Goal: Navigation & Orientation: Understand site structure

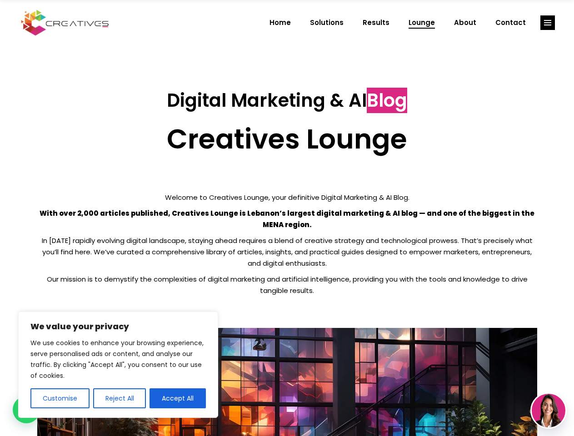
click at [287, 218] on p "With over 2,000 articles published, Creatives Lounge is Lebanon’s largest digit…" at bounding box center [287, 219] width 500 height 23
click at [59, 398] on button "Customise" at bounding box center [59, 398] width 59 height 20
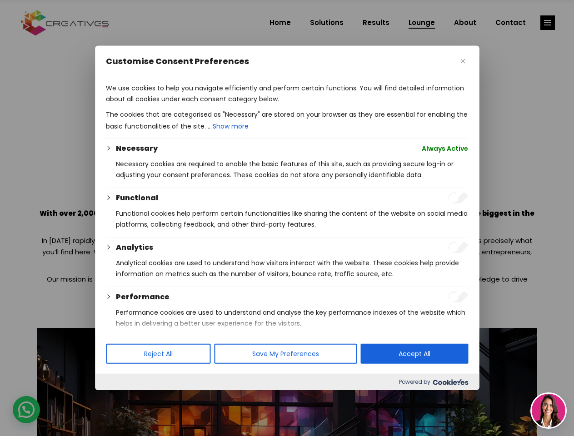
click at [119, 398] on div at bounding box center [287, 218] width 574 height 436
click at [178, 104] on p "We use cookies to help you navigate efficiently and perform certain functions. …" at bounding box center [287, 94] width 362 height 22
click at [547, 23] on div at bounding box center [287, 218] width 574 height 436
click at [548, 411] on img at bounding box center [548, 411] width 34 height 34
